Goal: Information Seeking & Learning: Learn about a topic

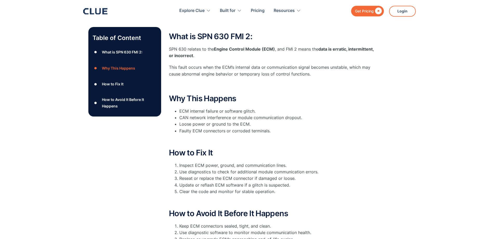
scroll to position [106, 0]
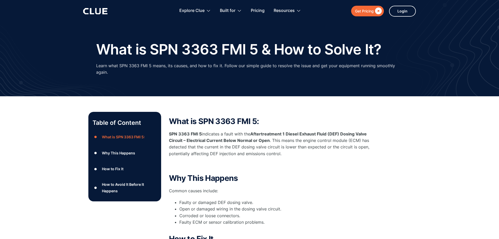
scroll to position [27, 0]
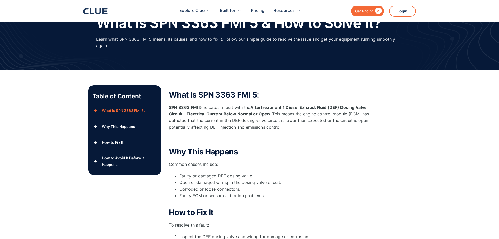
click at [219, 196] on li "Faulty ECM or sensor calibration problems." at bounding box center [278, 199] width 198 height 13
click at [259, 196] on li "Faulty ECM or sensor calibration problems." at bounding box center [278, 199] width 198 height 13
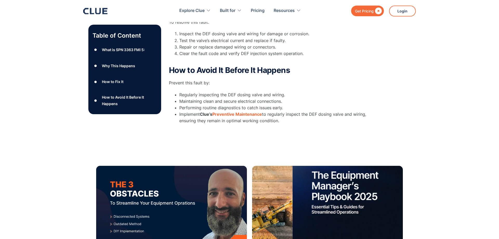
scroll to position [212, 0]
